Goal: Information Seeking & Learning: Check status

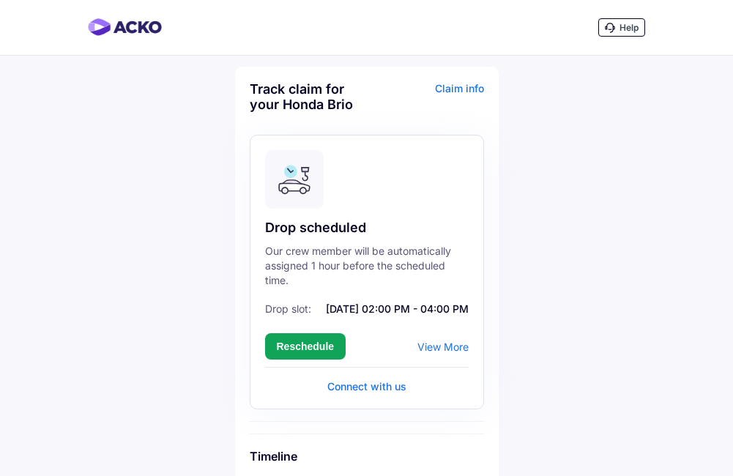
click at [469, 92] on div "Claim info" at bounding box center [427, 102] width 113 height 42
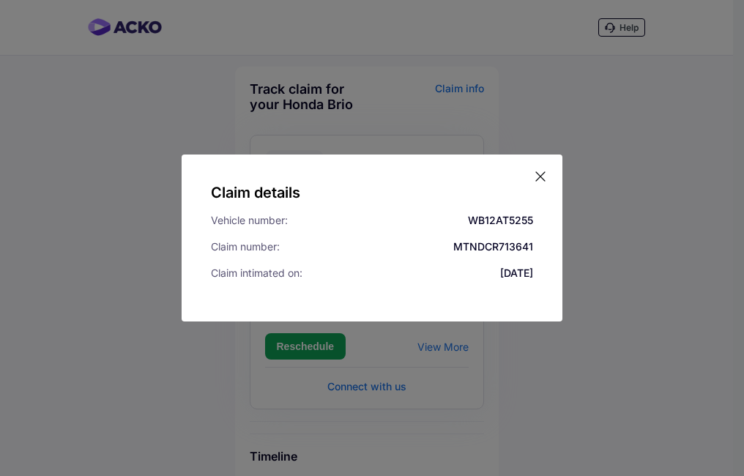
click at [535, 175] on icon at bounding box center [540, 176] width 15 height 15
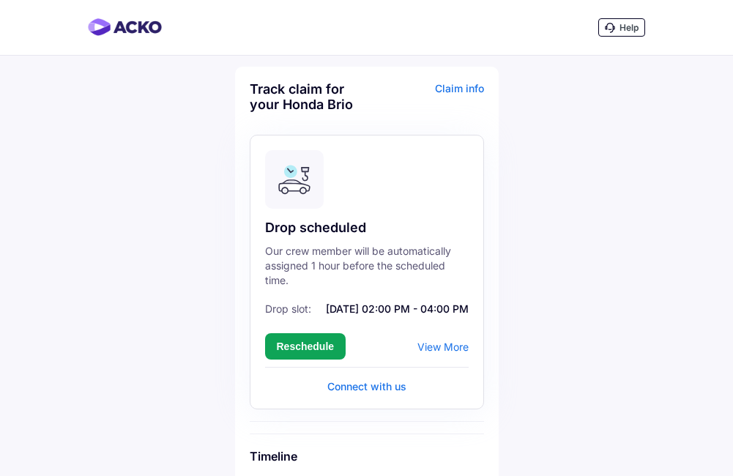
click at [451, 341] on div "View More" at bounding box center [442, 346] width 51 height 12
click at [445, 346] on div "View More" at bounding box center [442, 346] width 51 height 12
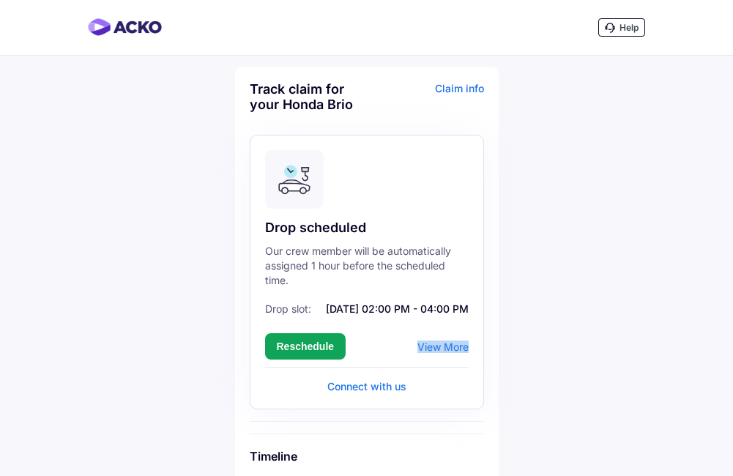
click at [445, 346] on div "View More" at bounding box center [442, 346] width 51 height 12
click at [444, 348] on div "View More" at bounding box center [442, 346] width 51 height 12
